Goal: Task Accomplishment & Management: Use online tool/utility

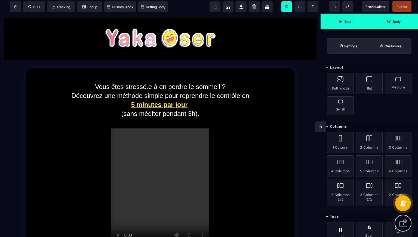
click at [382, 25] on span "Body" at bounding box center [394, 22] width 49 height 16
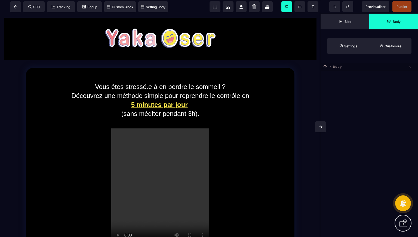
click at [382, 25] on span "Body" at bounding box center [394, 22] width 49 height 16
click at [335, 67] on span "Body" at bounding box center [337, 65] width 9 height 5
click at [325, 66] on icon at bounding box center [325, 66] width 3 height 2
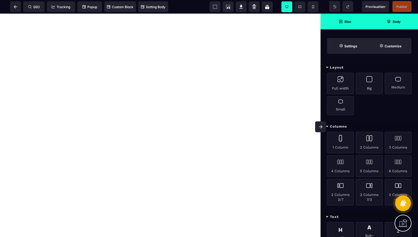
click at [405, 23] on span "Body" at bounding box center [394, 22] width 49 height 16
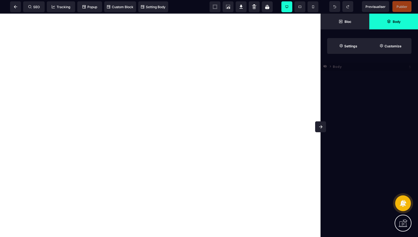
click at [325, 67] on icon at bounding box center [326, 67] width 4 height 4
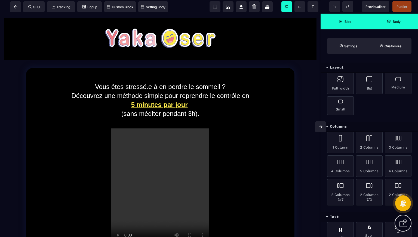
click at [383, 29] on span "Body" at bounding box center [394, 22] width 49 height 16
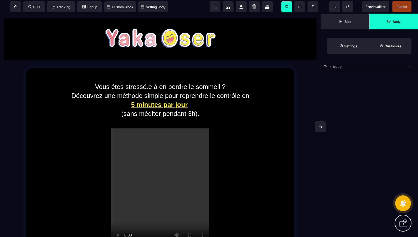
click at [339, 67] on span "Body" at bounding box center [337, 65] width 9 height 5
